Goal: Information Seeking & Learning: Learn about a topic

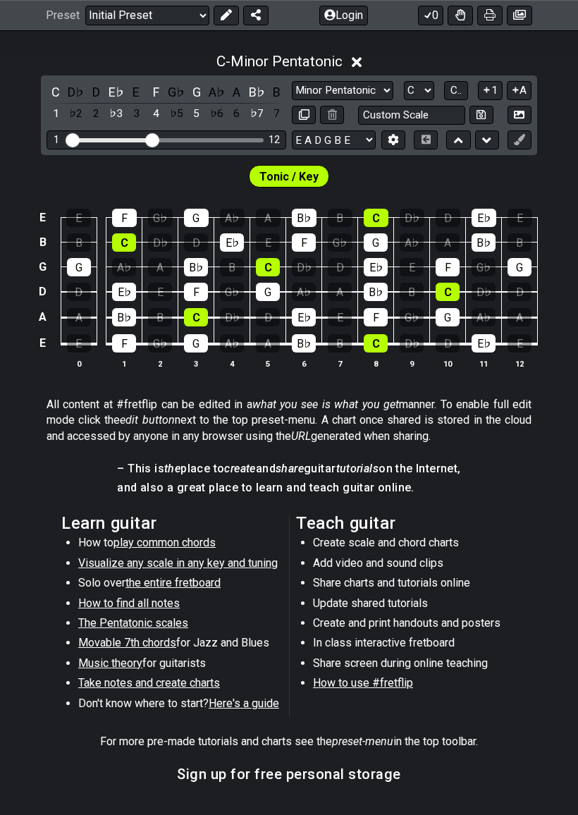
scroll to position [311, 0]
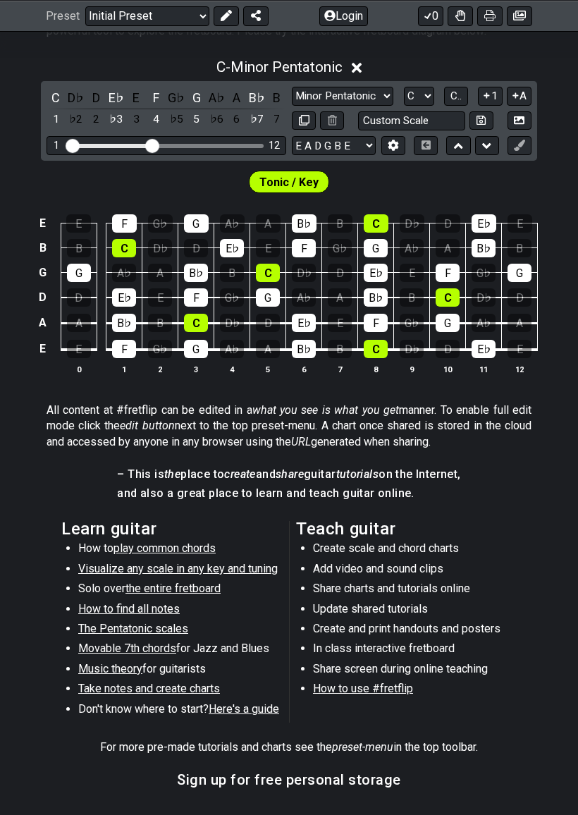
click at [292, 171] on div "Tonic / Key" at bounding box center [289, 182] width 81 height 23
click at [301, 174] on span "Tonic / Key" at bounding box center [288, 182] width 59 height 20
click at [299, 181] on span "Tonic / Key" at bounding box center [288, 182] width 59 height 20
click at [128, 297] on div "E♭" at bounding box center [124, 297] width 24 height 18
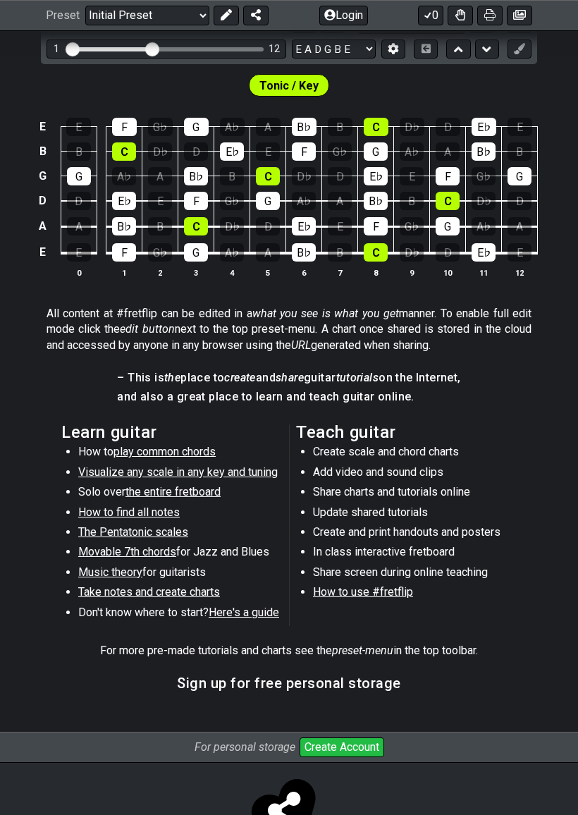
scroll to position [418, 0]
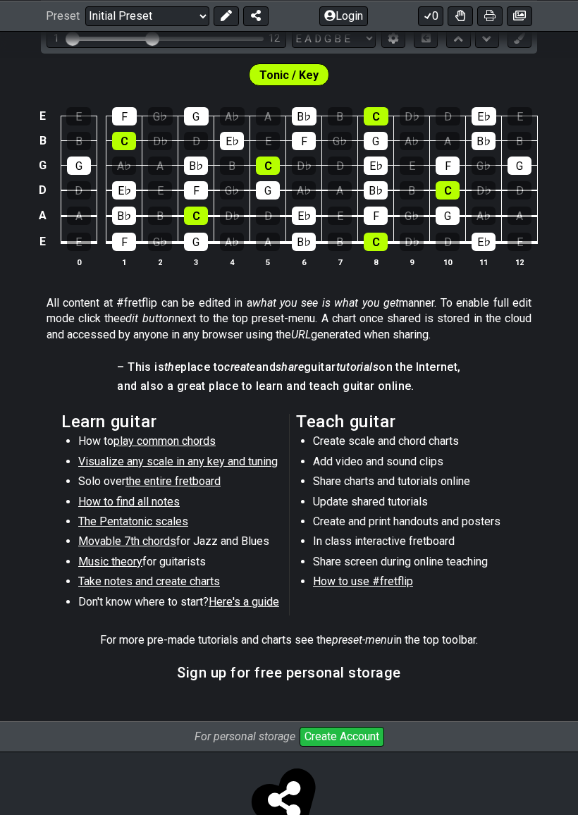
click at [194, 435] on span "play common chords" at bounding box center [165, 440] width 102 height 13
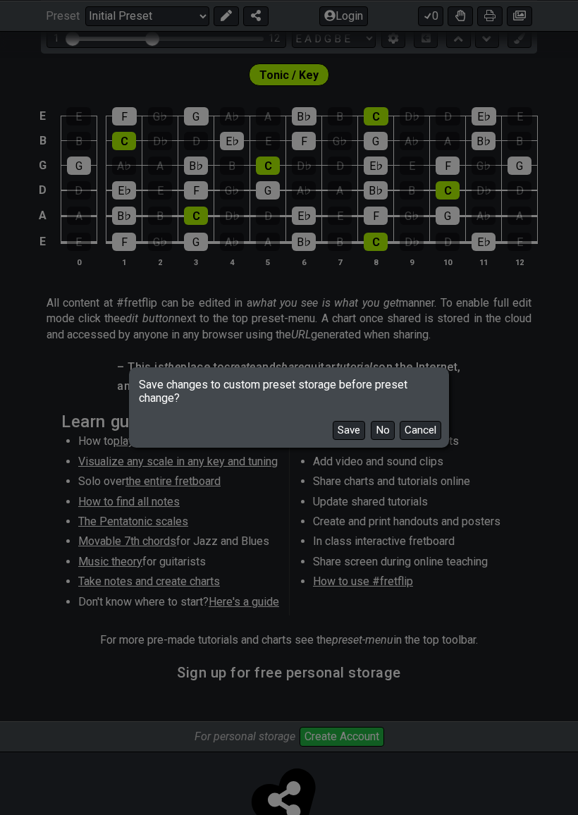
click at [386, 435] on button "No" at bounding box center [383, 430] width 24 height 19
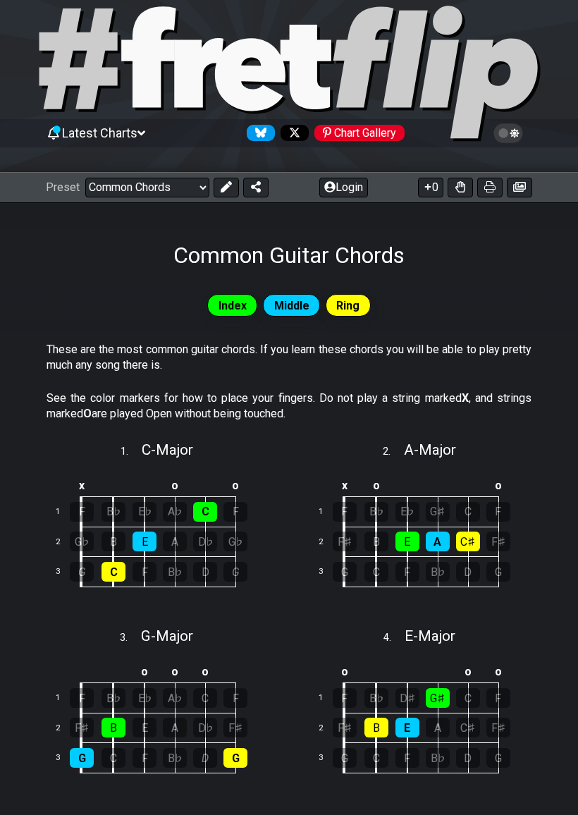
scroll to position [27, 0]
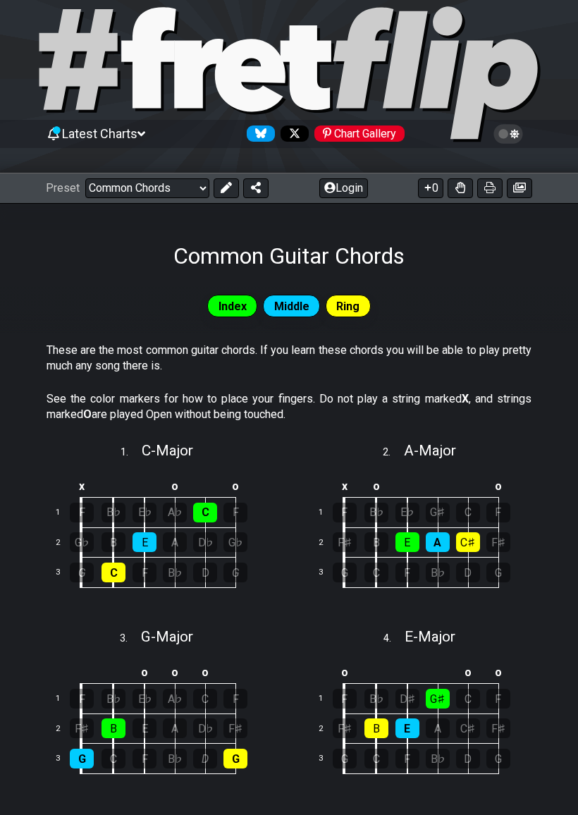
click at [140, 190] on select "Welcome to #fretflip! Initial Preset Custom Preset Minor Pentatonic Major Penta…" at bounding box center [147, 188] width 124 height 20
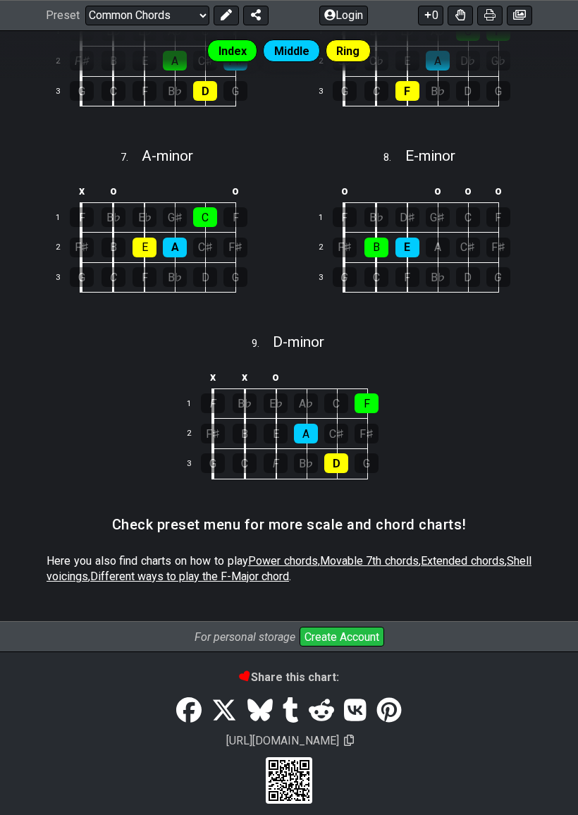
scroll to position [881, 0]
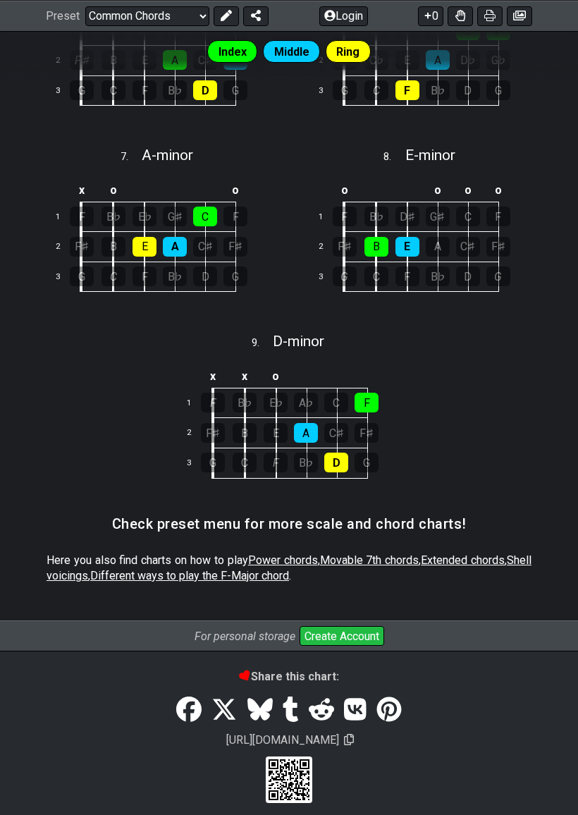
click at [205, 574] on span "Different ways to play the F-Major chord" at bounding box center [189, 575] width 199 height 13
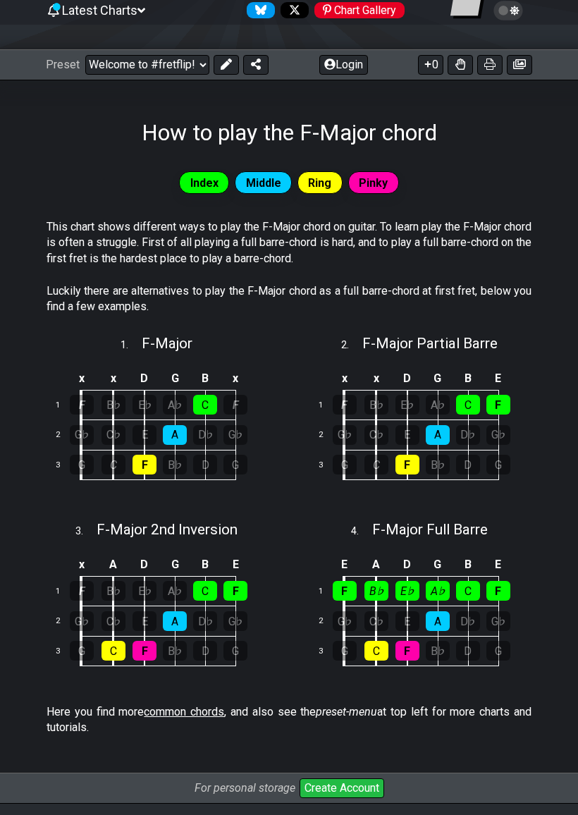
scroll to position [149, 0]
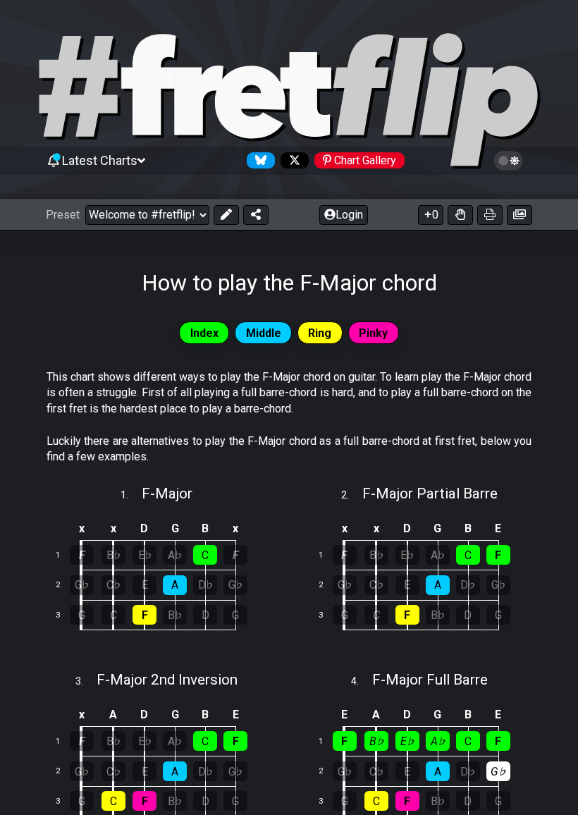
click at [163, 217] on select "Welcome to #fretflip! Initial Preset Custom Preset Minor Pentatonic Major Penta…" at bounding box center [147, 215] width 124 height 20
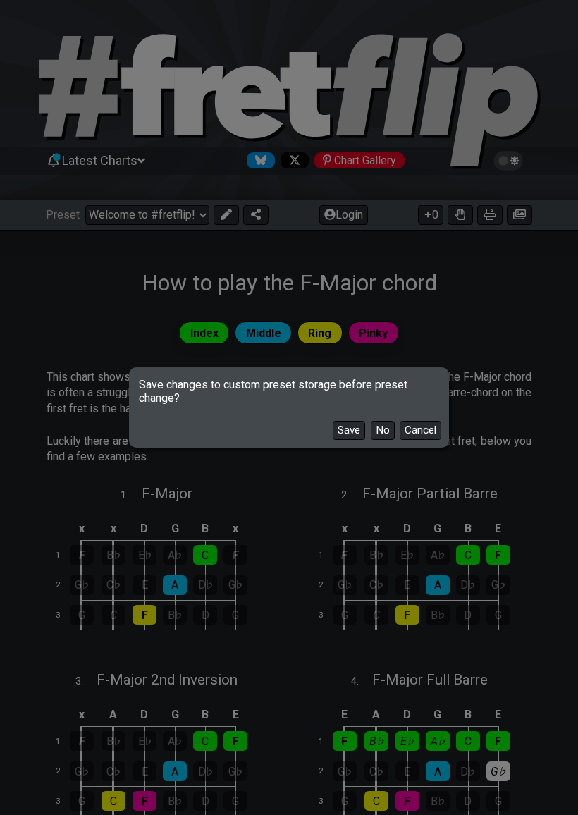
click at [389, 434] on button "No" at bounding box center [383, 430] width 24 height 19
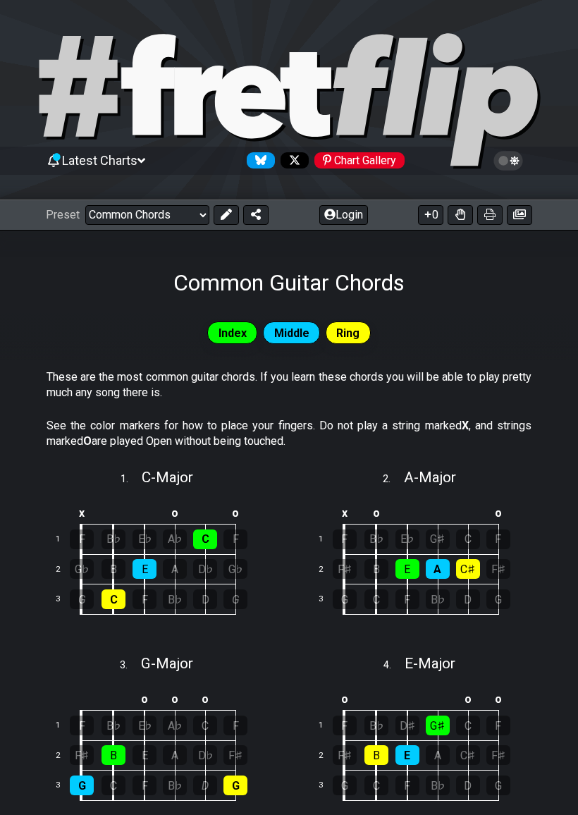
click at [146, 215] on select "Welcome to #fretflip! Initial Preset Custom Preset Minor Pentatonic Major Penta…" at bounding box center [147, 215] width 124 height 20
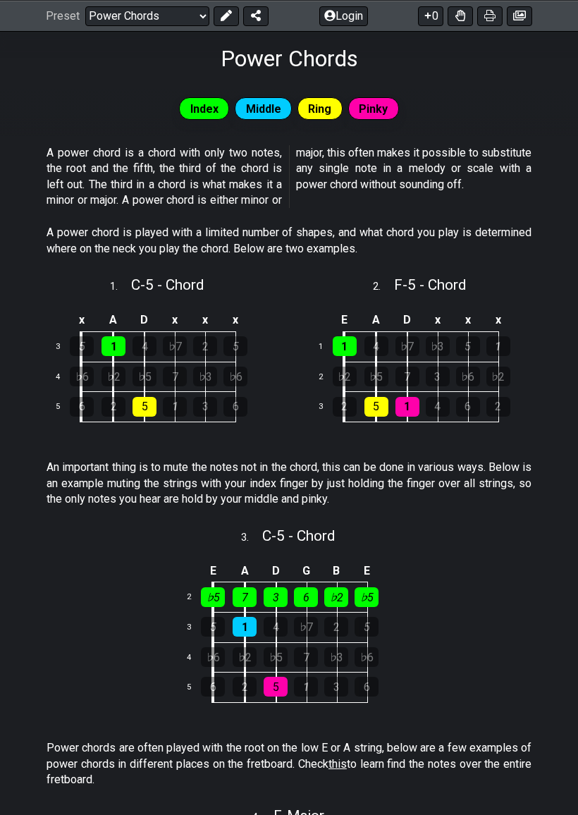
scroll to position [224, 0]
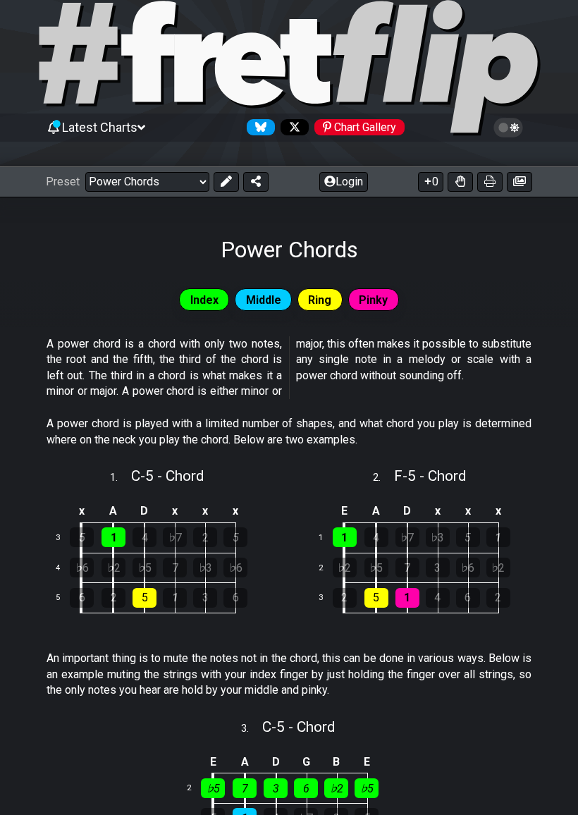
scroll to position [30, 0]
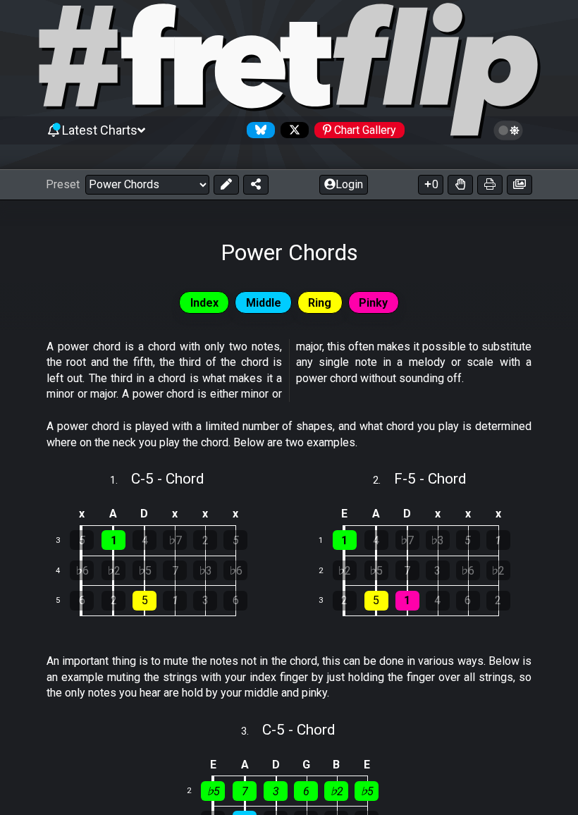
click at [151, 180] on select "Welcome to #fretflip! Initial Preset Custom Preset Minor Pentatonic Major Penta…" at bounding box center [147, 186] width 124 height 20
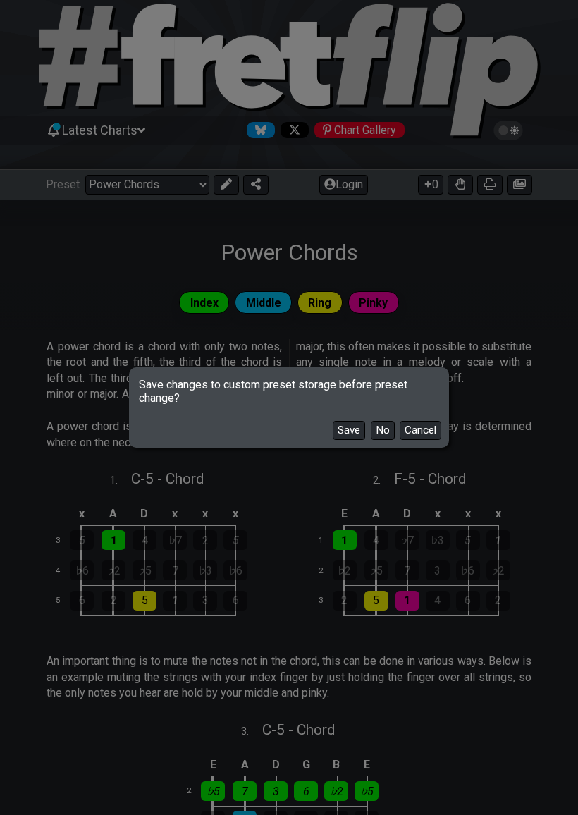
click at [379, 431] on button "No" at bounding box center [383, 430] width 24 height 19
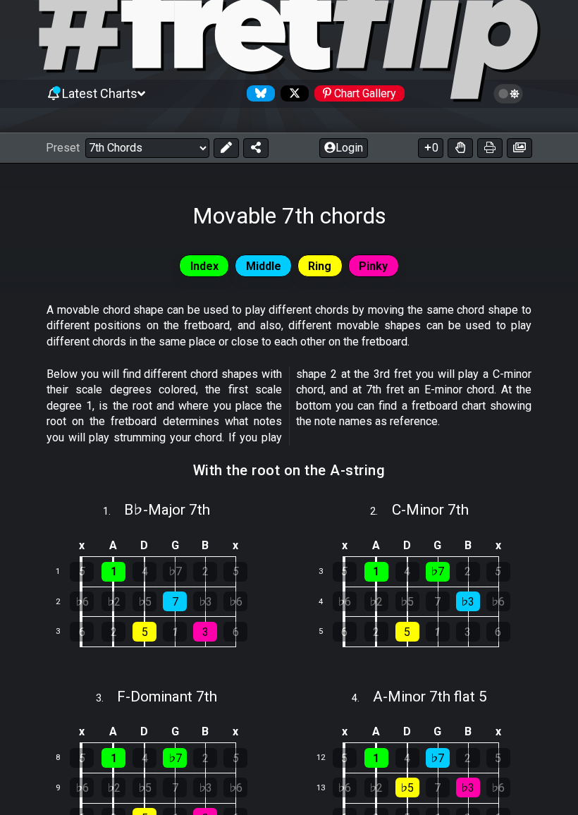
scroll to position [66, 0]
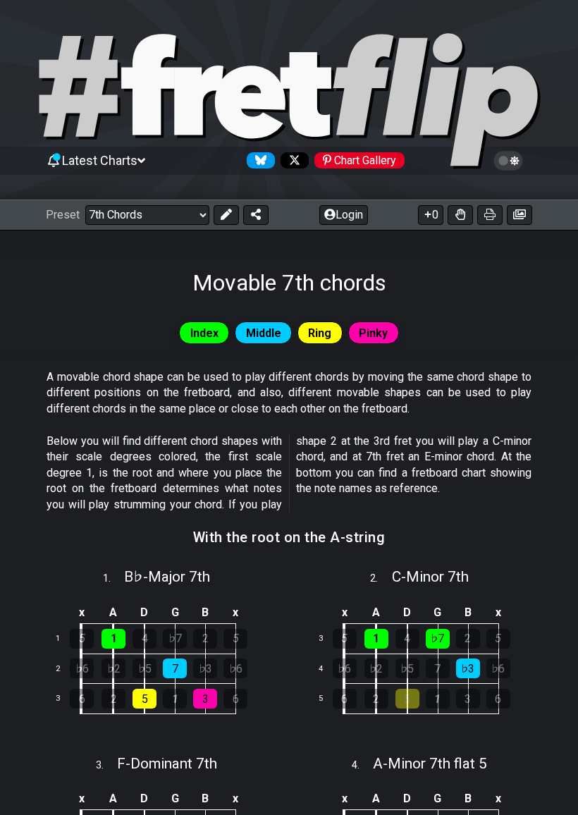
click at [146, 208] on select "Welcome to #fretflip! Initial Preset Custom Preset Minor Pentatonic Major Penta…" at bounding box center [147, 215] width 124 height 20
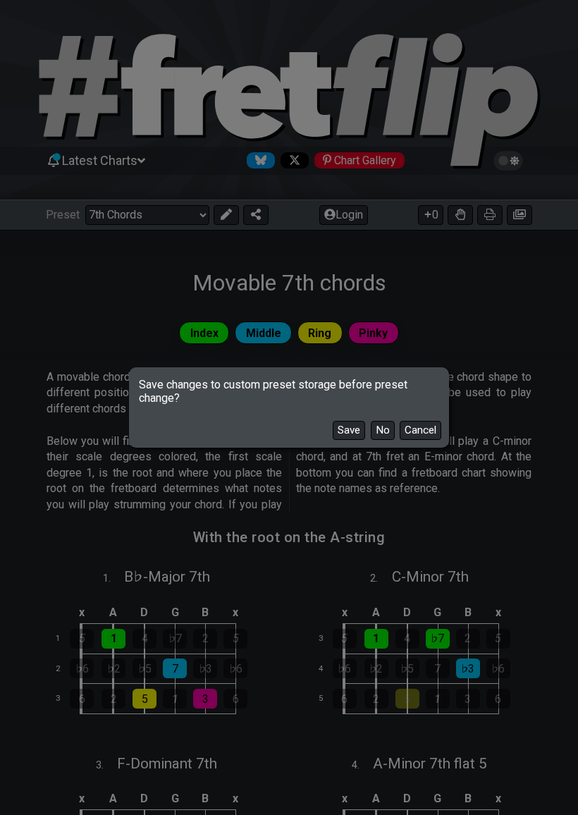
click at [378, 431] on button "No" at bounding box center [383, 430] width 24 height 19
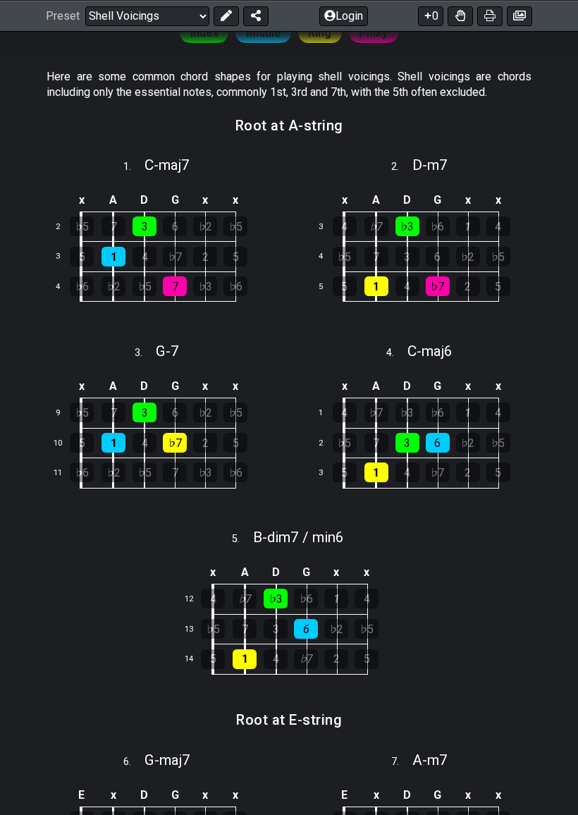
scroll to position [300, 0]
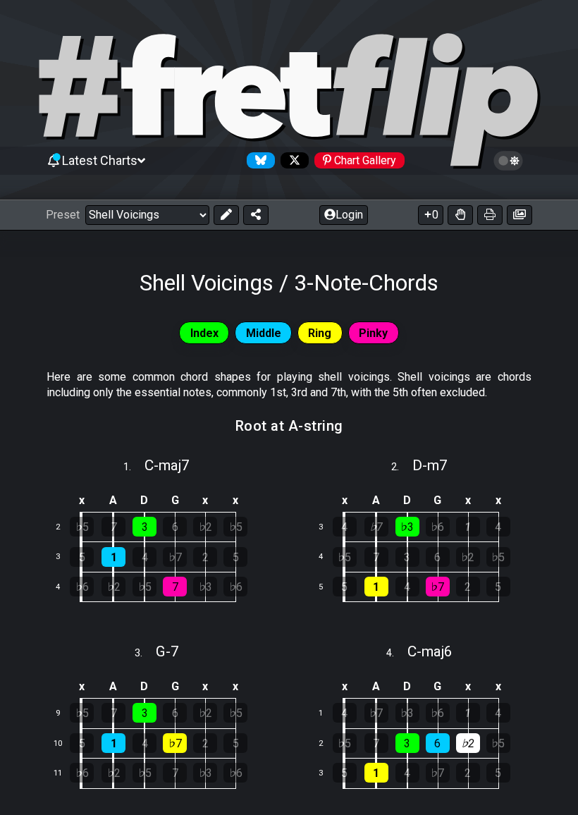
click at [127, 216] on select "Welcome to #fretflip! Initial Preset Custom Preset Minor Pentatonic Major Penta…" at bounding box center [147, 215] width 124 height 20
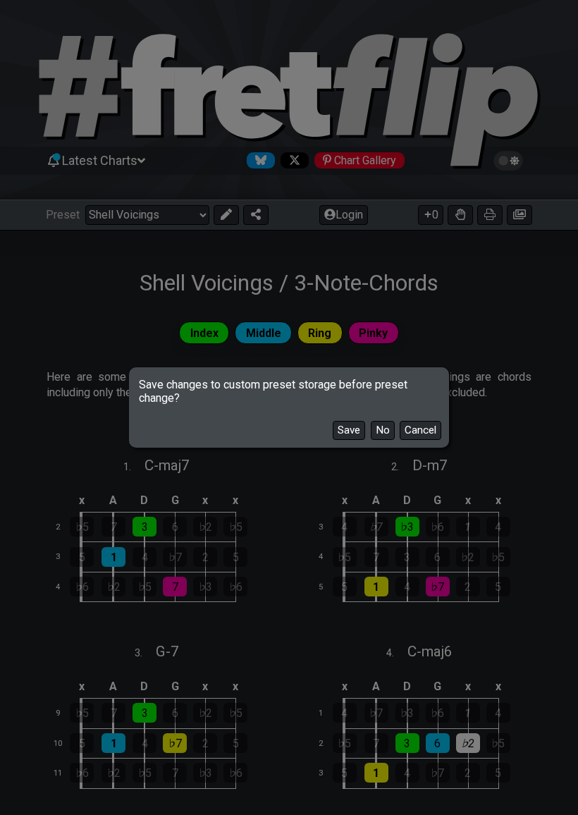
click at [379, 434] on button "No" at bounding box center [383, 430] width 24 height 19
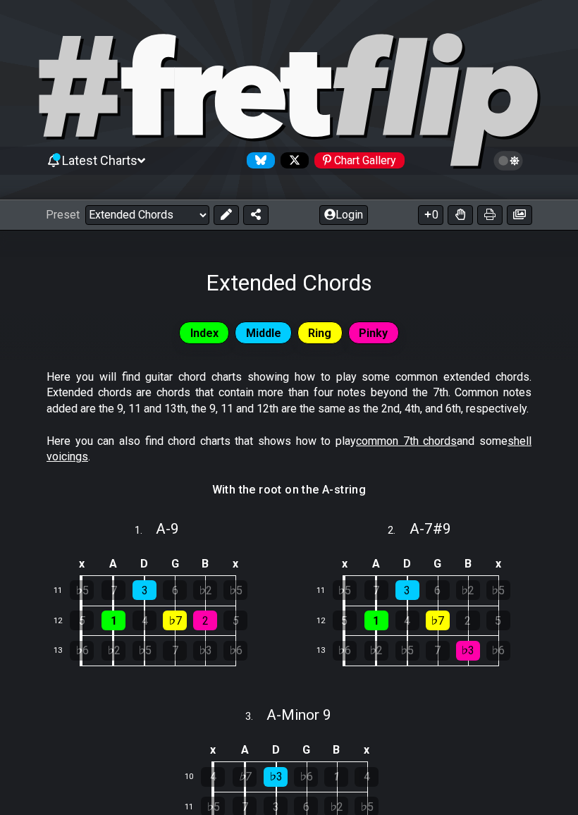
click at [129, 212] on select "Welcome to #fretflip! Initial Preset Custom Preset Minor Pentatonic Major Penta…" at bounding box center [147, 215] width 124 height 20
select select "/musical-notes-explained"
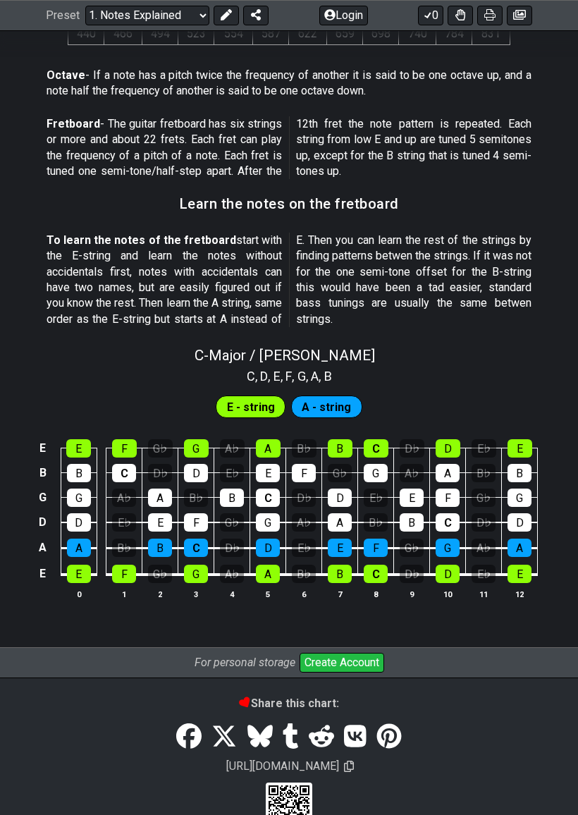
scroll to position [1110, 0]
